Goal: Task Accomplishment & Management: Manage account settings

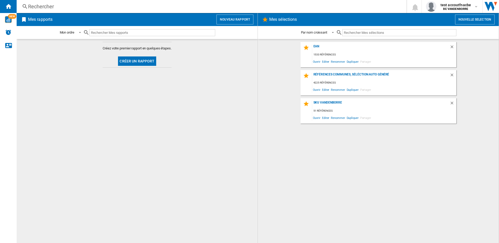
click at [226, 20] on button "Nouveau rapport" at bounding box center [235, 20] width 37 height 10
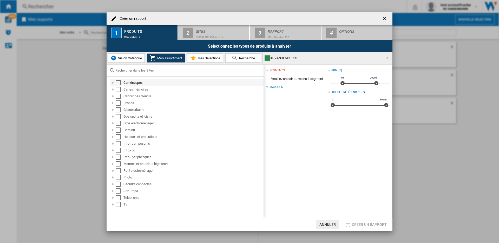
click at [119, 83] on div "Select" at bounding box center [118, 82] width 5 height 5
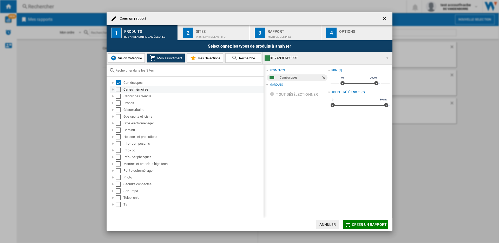
click at [118, 89] on div "Select" at bounding box center [118, 89] width 5 height 5
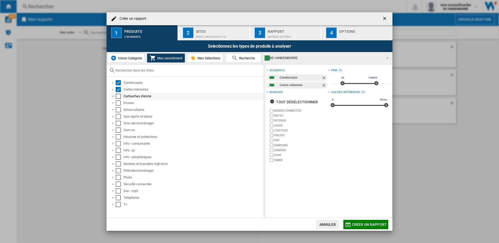
click at [118, 96] on div "Select" at bounding box center [118, 96] width 5 height 5
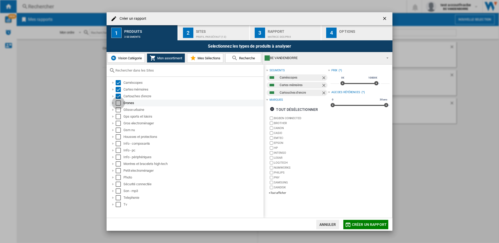
click at [118, 102] on div "Select" at bounding box center [118, 102] width 5 height 5
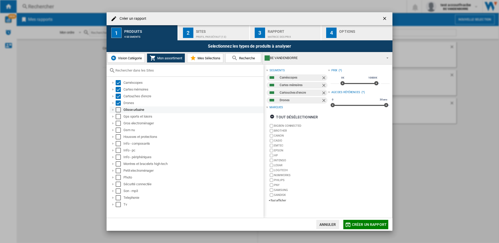
click at [118, 109] on div "Select" at bounding box center [118, 109] width 5 height 5
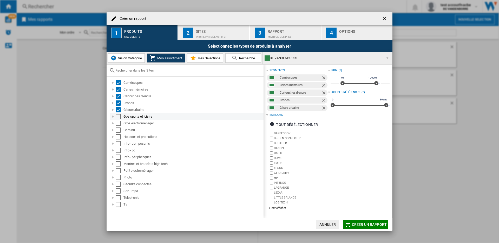
click at [118, 116] on div "Select" at bounding box center [118, 116] width 5 height 5
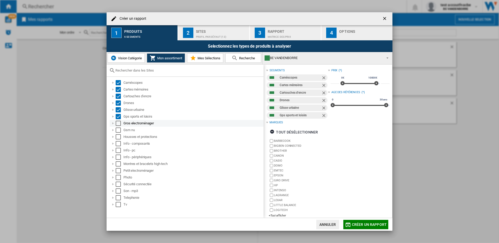
click at [119, 124] on div "Select" at bounding box center [118, 123] width 5 height 5
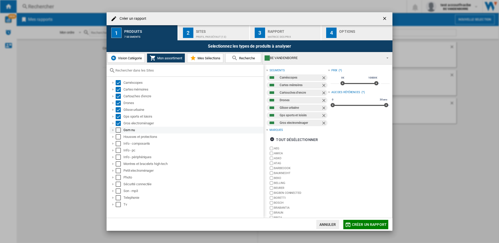
click at [119, 132] on div "Select" at bounding box center [118, 129] width 5 height 5
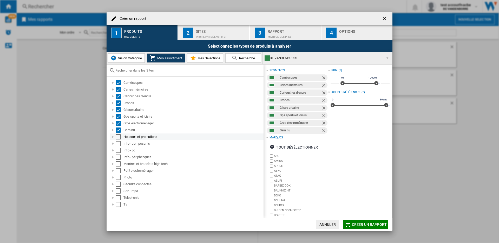
click at [118, 137] on div "Select" at bounding box center [118, 136] width 5 height 5
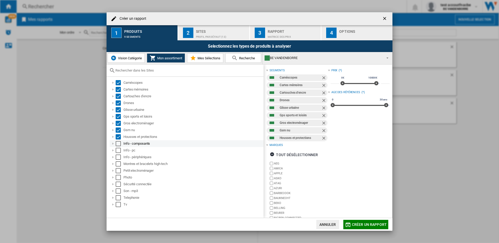
click at [118, 143] on div "Select" at bounding box center [118, 143] width 5 height 5
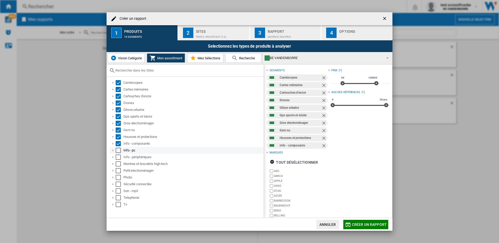
click at [118, 150] on div "Select" at bounding box center [118, 150] width 5 height 5
click at [119, 157] on div "Select" at bounding box center [118, 156] width 5 height 5
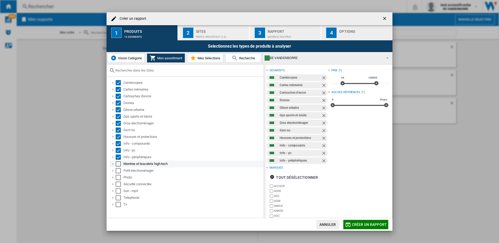
click at [118, 162] on div "Select" at bounding box center [118, 163] width 5 height 5
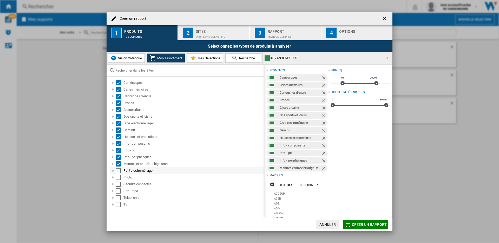
click at [118, 169] on div "Select" at bounding box center [118, 170] width 5 height 5
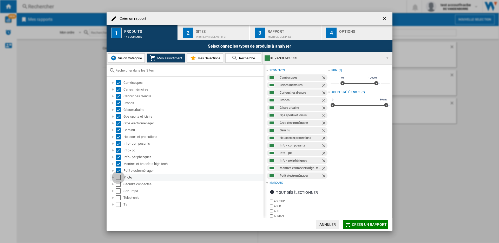
click at [118, 176] on div "Select" at bounding box center [118, 177] width 5 height 5
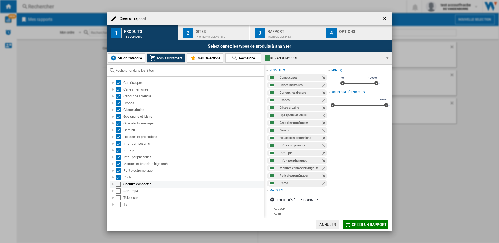
click at [119, 186] on div "Select" at bounding box center [118, 184] width 5 height 5
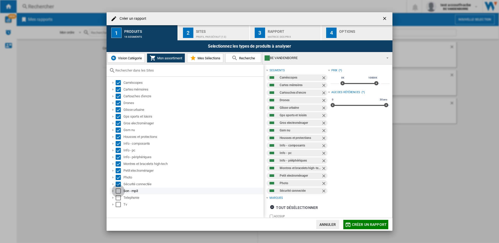
click at [118, 191] on div "Select" at bounding box center [118, 190] width 5 height 5
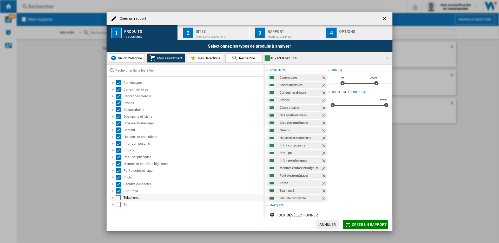
click at [119, 199] on div "Select" at bounding box center [118, 197] width 5 height 5
click at [118, 206] on div "Select" at bounding box center [118, 204] width 5 height 5
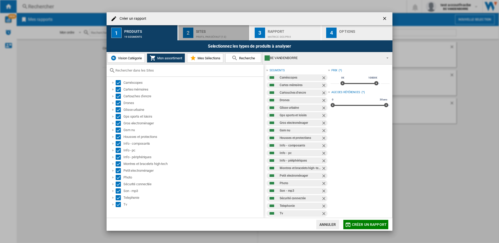
click at [226, 38] on div "Profil par défaut (13)" at bounding box center [221, 35] width 51 height 5
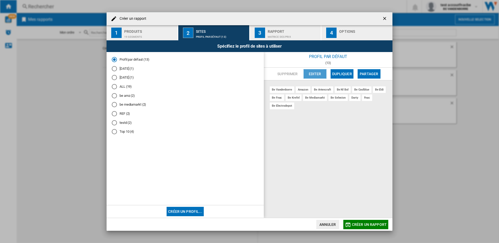
click at [311, 72] on button "Editer" at bounding box center [315, 73] width 23 height 9
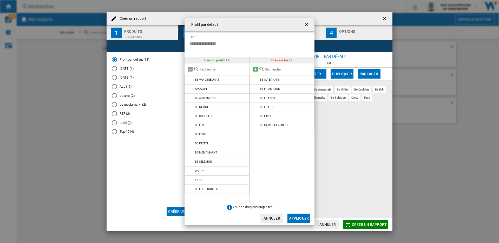
click at [254, 68] on md-icon at bounding box center [256, 69] width 6 height 6
click at [297, 215] on button "Appliquer" at bounding box center [299, 218] width 23 height 9
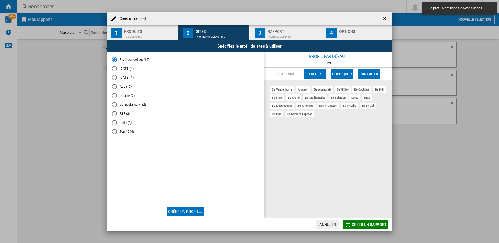
click at [274, 37] on div "Matrice des prix" at bounding box center [293, 35] width 51 height 5
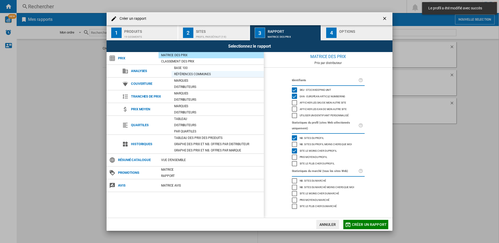
click at [194, 73] on div "Références communes" at bounding box center [218, 74] width 92 height 5
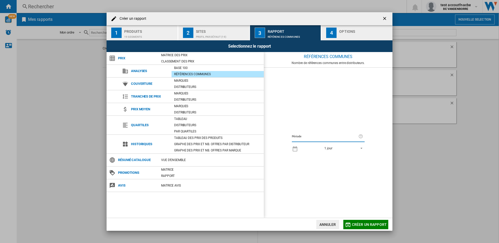
click at [341, 39] on button "4 Options" at bounding box center [357, 32] width 71 height 15
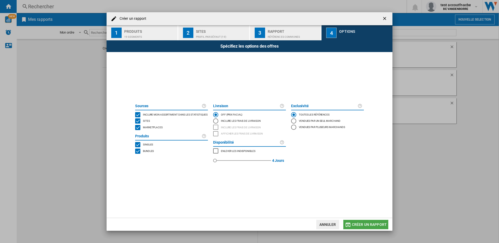
click at [367, 222] on span "Créer un rapport" at bounding box center [369, 224] width 35 height 4
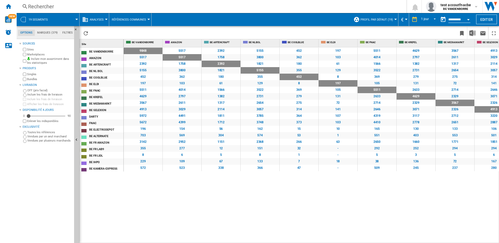
click at [469, 19] on div "Open calendar" at bounding box center [468, 19] width 3 height 1
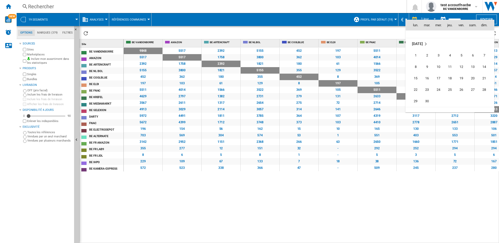
scroll to position [2405, 0]
click at [440, 55] on span "3" at bounding box center [439, 55] width 10 height 10
type input "**********"
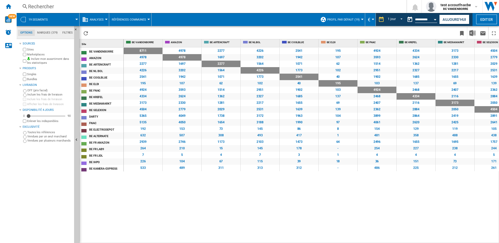
click at [97, 18] on span "Analyses" at bounding box center [97, 19] width 14 height 3
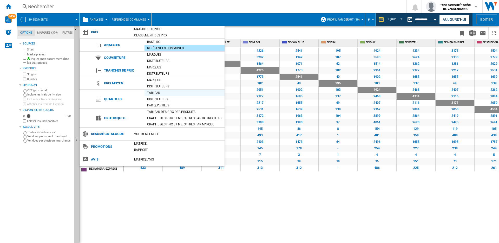
click at [158, 91] on div "Tableau" at bounding box center [185, 92] width 80 height 5
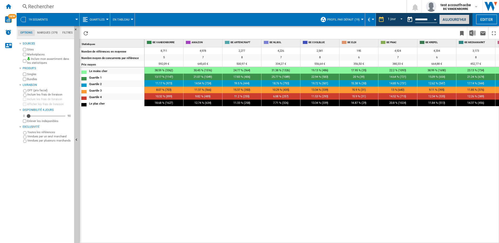
click at [456, 20] on button "Aujourd'hui" at bounding box center [455, 20] width 30 height 10
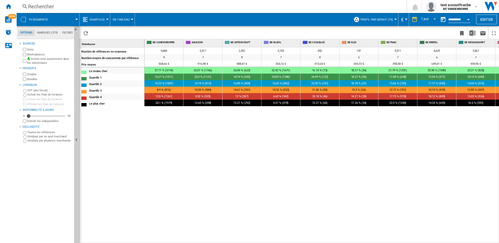
click at [104, 19] on span "Quartiles" at bounding box center [97, 19] width 15 height 3
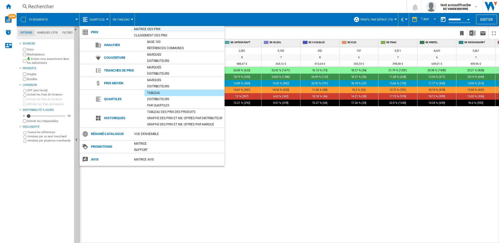
click at [137, 29] on div "Matrice des prix" at bounding box center [178, 29] width 93 height 5
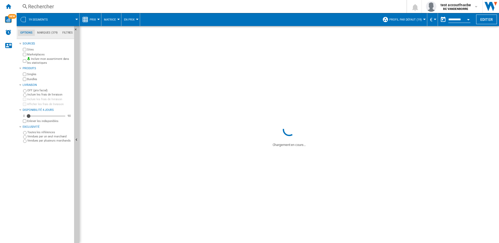
click at [72, 23] on span at bounding box center [66, 19] width 22 height 13
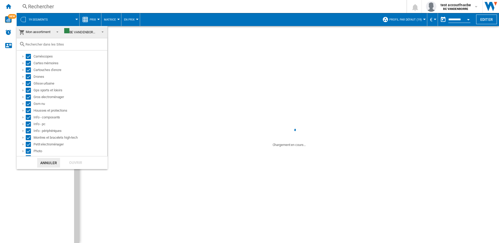
click at [132, 37] on md-backdrop at bounding box center [249, 121] width 499 height 243
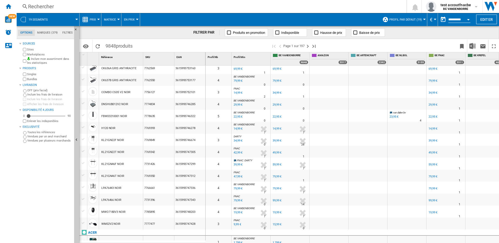
scroll to position [117, 0]
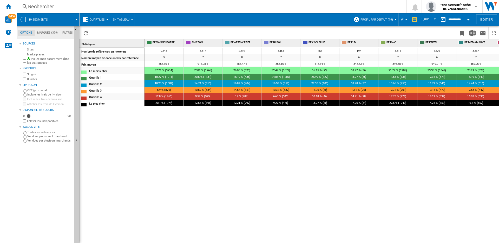
click at [104, 22] on button "Quartiles" at bounding box center [99, 19] width 18 height 13
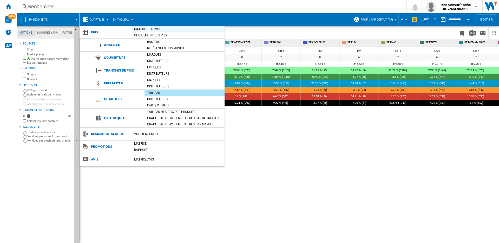
click at [145, 29] on div "Matrice des prix" at bounding box center [178, 29] width 93 height 5
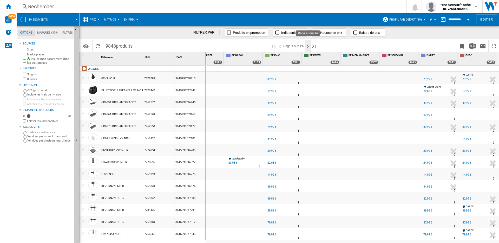
click at [308, 46] on ng-md-icon "Page suivante" at bounding box center [308, 46] width 6 height 6
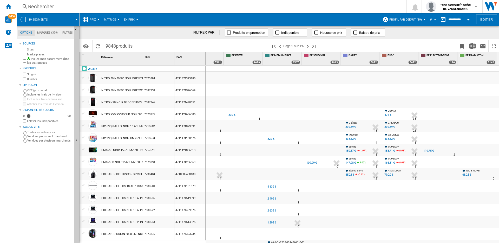
click at [414, 20] on span "Profil par défaut (19)" at bounding box center [406, 19] width 33 height 3
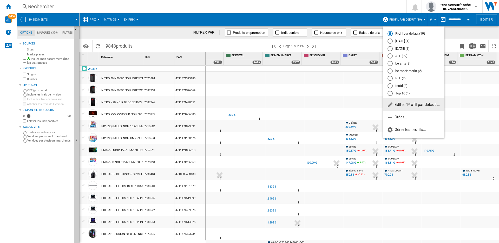
click at [410, 106] on span "Editer "Profil par défaut"..." at bounding box center [413, 104] width 53 height 5
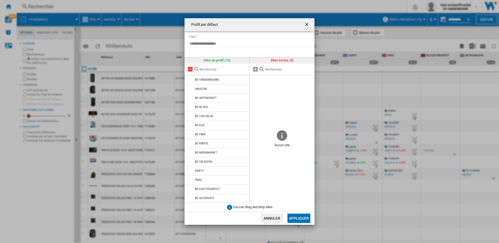
click at [191, 69] on md-icon "Profil par ..." at bounding box center [190, 69] width 6 height 6
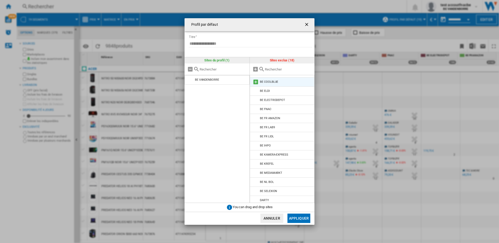
click at [256, 82] on md-icon "Profil par ..." at bounding box center [256, 82] width 6 height 6
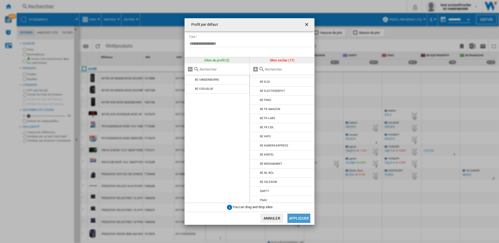
click at [297, 216] on button "Appliquer" at bounding box center [299, 218] width 23 height 9
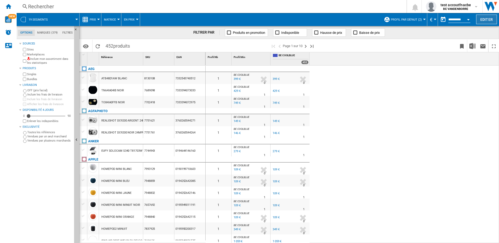
click at [483, 20] on button "Editer" at bounding box center [486, 20] width 21 height 10
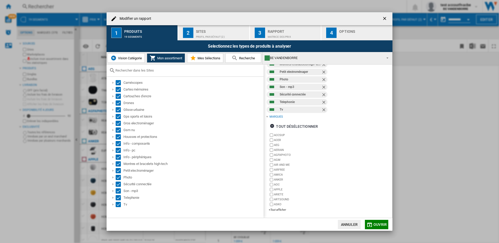
click at [211, 34] on div "Profil par défaut (2)" at bounding box center [221, 35] width 51 height 5
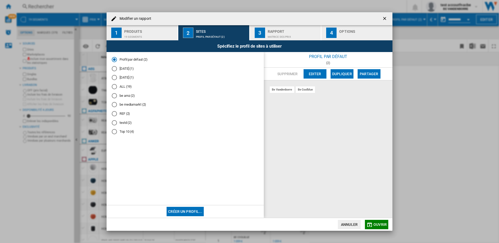
click at [292, 39] on button "3 Rapport Matrice des prix" at bounding box center [286, 32] width 72 height 15
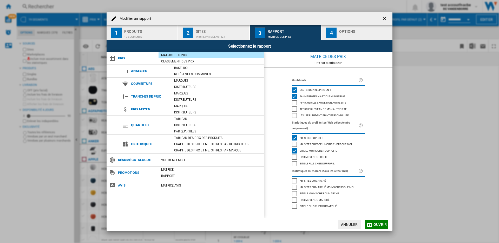
click at [332, 36] on div "4" at bounding box center [331, 33] width 10 height 10
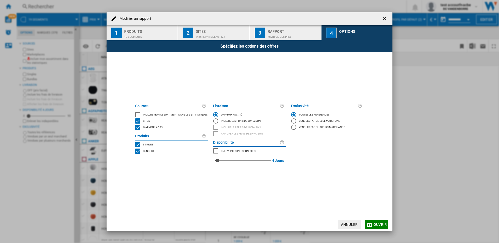
click at [354, 223] on button "Annuler" at bounding box center [349, 224] width 23 height 9
